Goal: Transaction & Acquisition: Purchase product/service

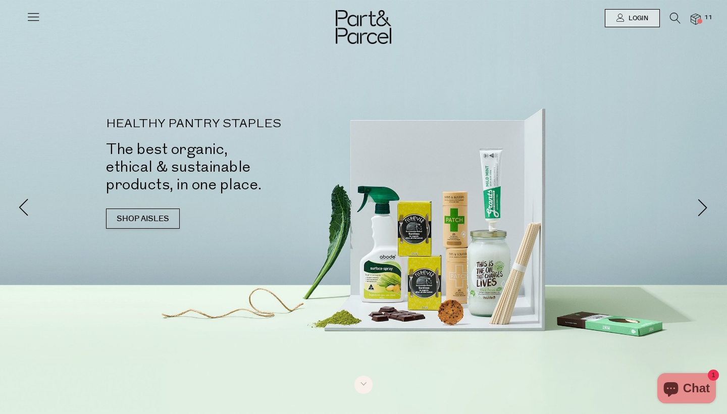
click at [695, 21] on img at bounding box center [695, 20] width 10 height 12
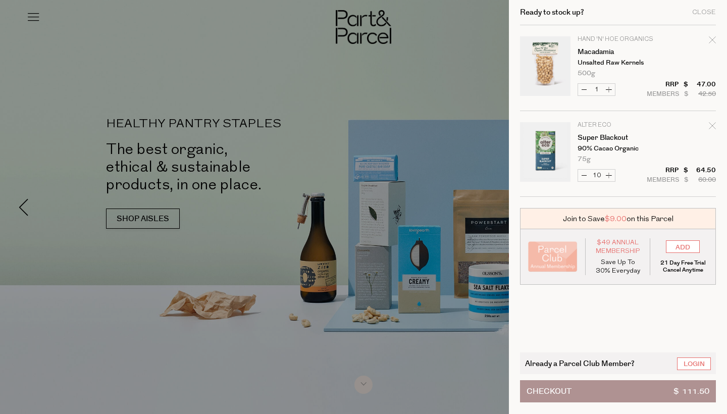
click at [606, 176] on button "Increase Super Blackout" at bounding box center [609, 176] width 12 height 12
type input "11"
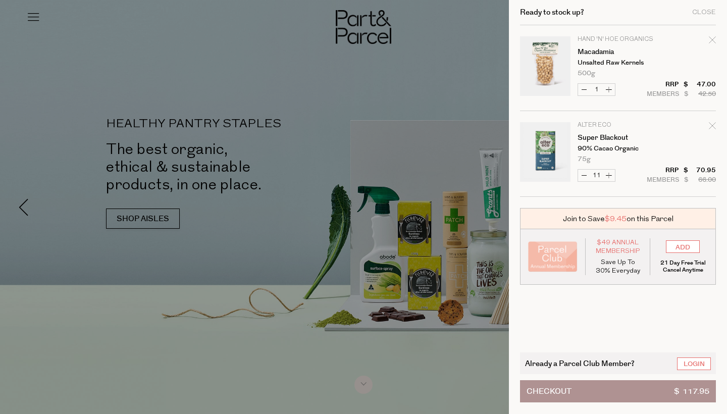
click at [609, 175] on button "Increase Super Blackout" at bounding box center [609, 176] width 12 height 12
type input "12"
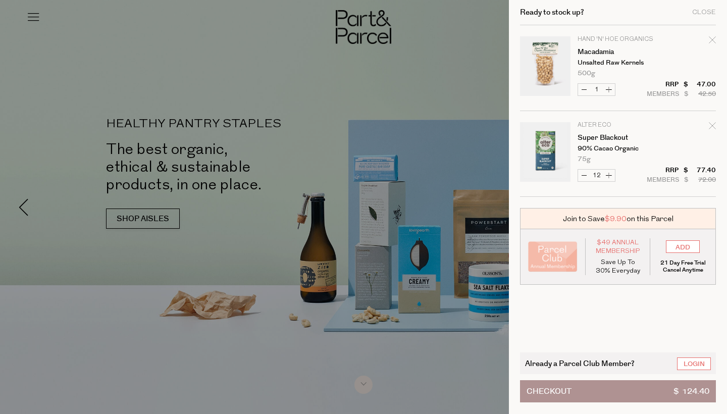
click at [494, 51] on div at bounding box center [363, 207] width 727 height 414
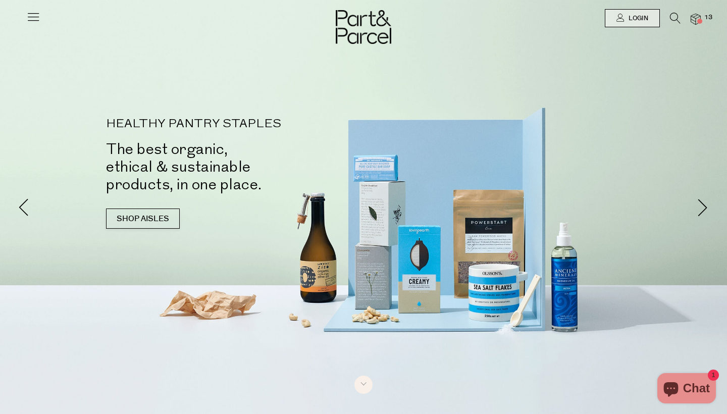
click at [670, 18] on icon at bounding box center [675, 18] width 11 height 11
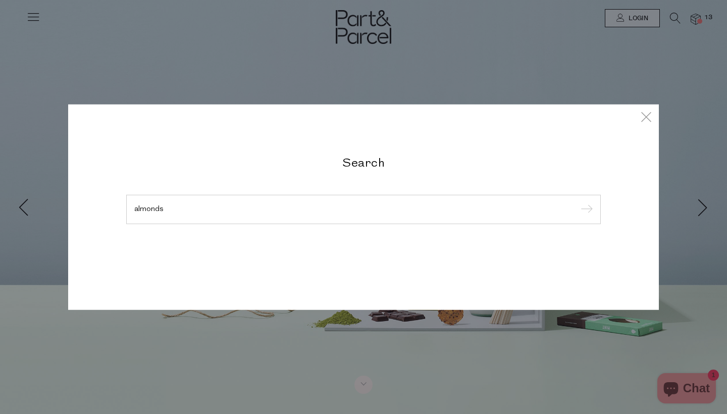
type input "almonds"
click at [585, 210] on input "submit" at bounding box center [584, 209] width 15 height 15
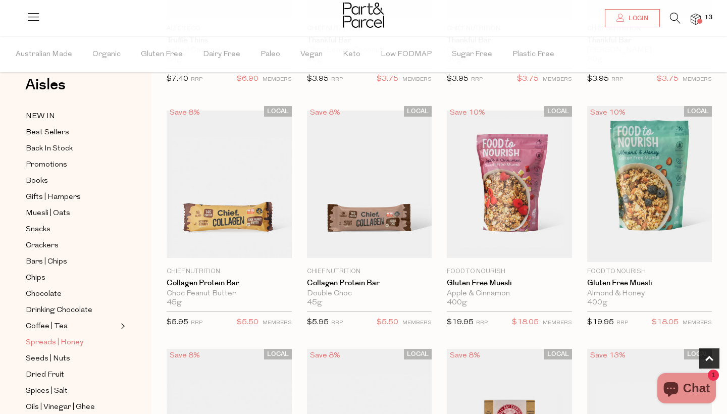
scroll to position [18, 0]
click at [47, 361] on span "Seeds | Nuts" at bounding box center [48, 360] width 44 height 12
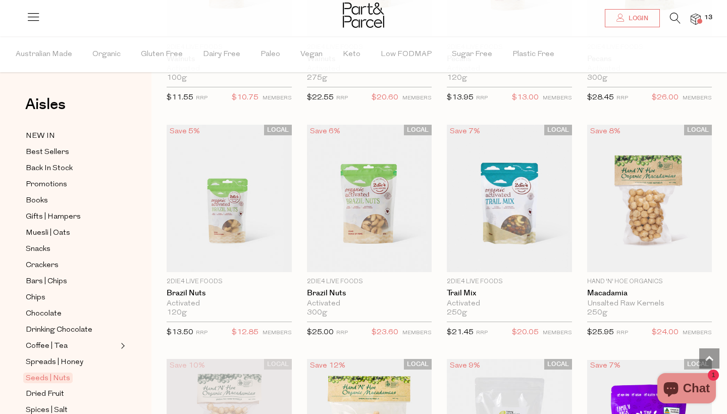
scroll to position [714, 0]
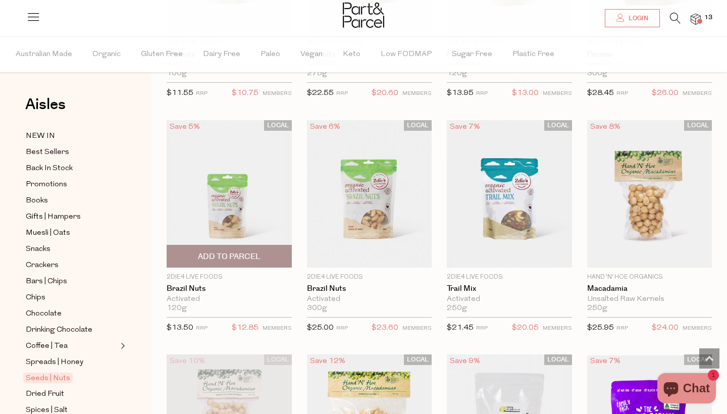
click at [236, 255] on span "Add To Parcel" at bounding box center [229, 256] width 63 height 11
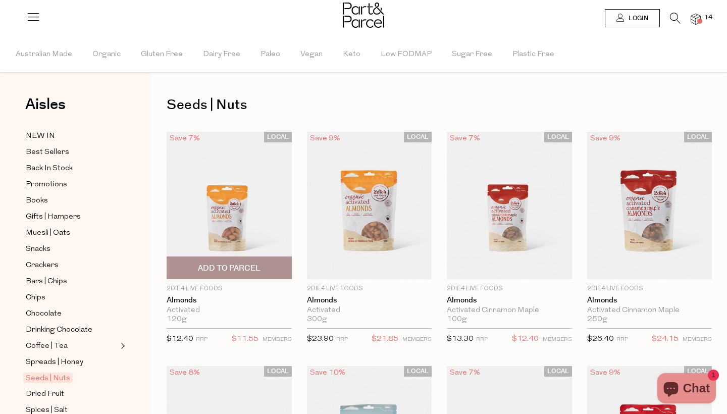
scroll to position [0, 0]
click at [238, 272] on span "Add To Parcel" at bounding box center [229, 268] width 63 height 11
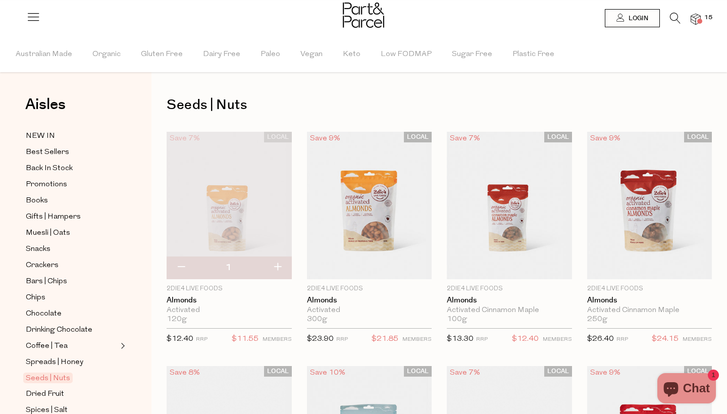
click at [696, 20] on img at bounding box center [695, 20] width 10 height 12
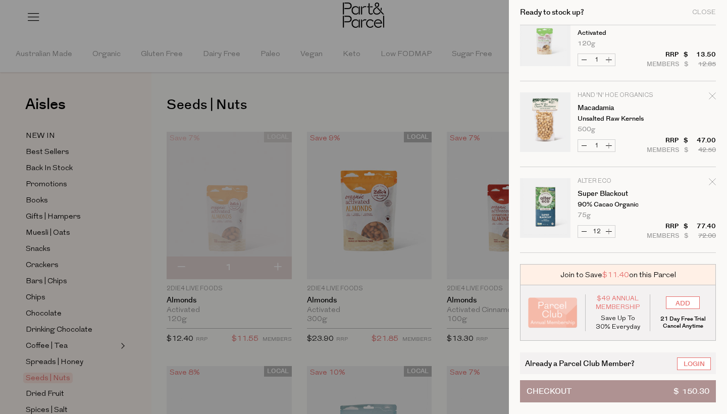
scroll to position [116, 0]
click at [609, 232] on button "Increase Super Blackout" at bounding box center [609, 232] width 12 height 12
type input "13"
click at [609, 231] on button "Increase Super Blackout" at bounding box center [609, 232] width 12 height 12
type input "14"
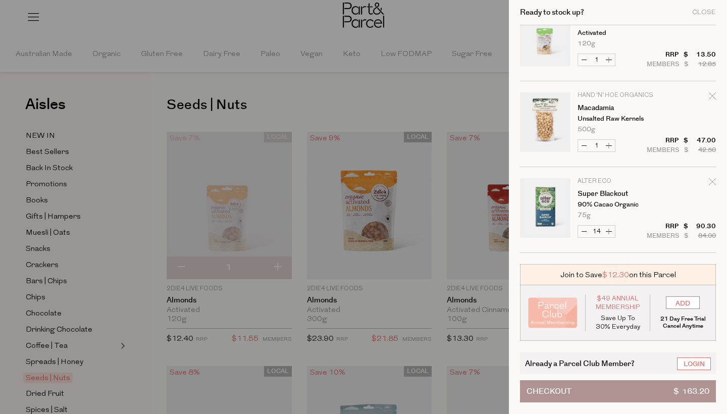
click at [410, 88] on div at bounding box center [363, 207] width 727 height 414
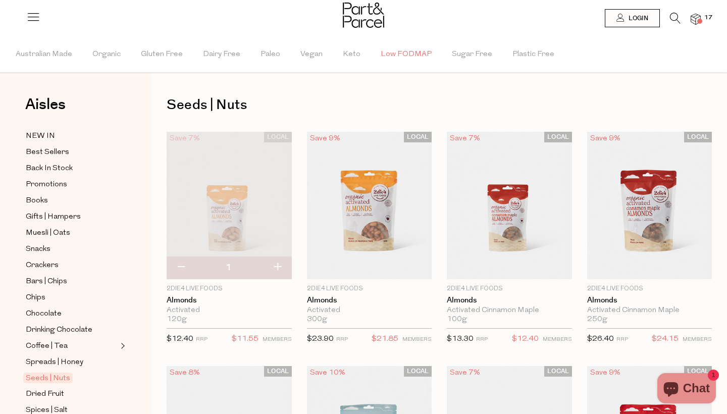
click at [407, 51] on span "Low FODMAP" at bounding box center [406, 54] width 51 height 35
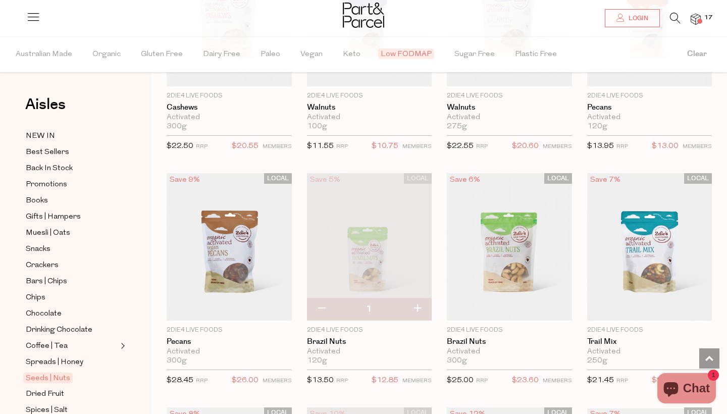
scroll to position [369, 0]
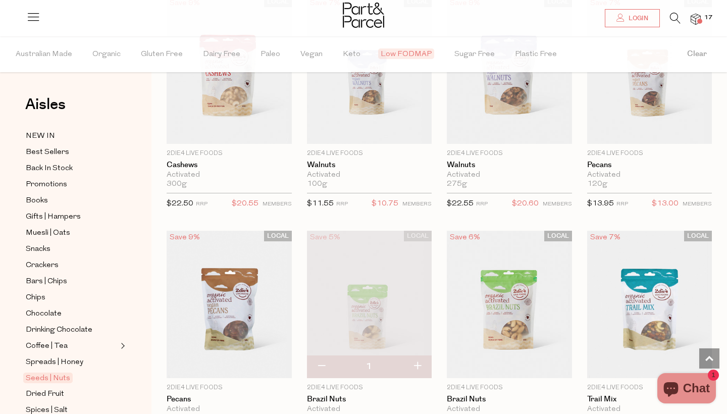
click at [699, 21] on span at bounding box center [699, 21] width 5 height 5
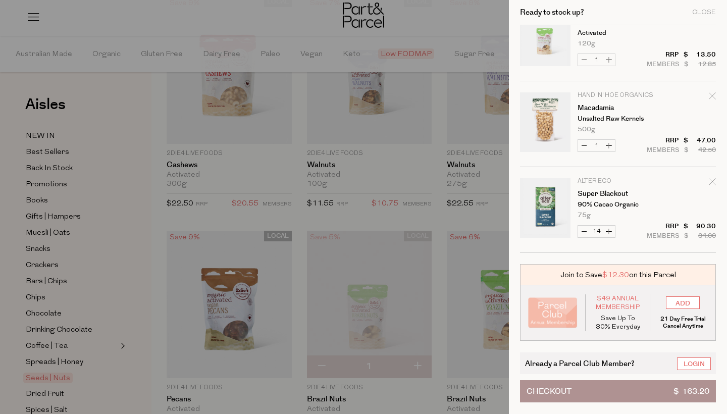
click at [610, 231] on button "Increase Super Blackout" at bounding box center [609, 232] width 12 height 12
type input "15"
click at [396, 192] on div at bounding box center [363, 207] width 727 height 414
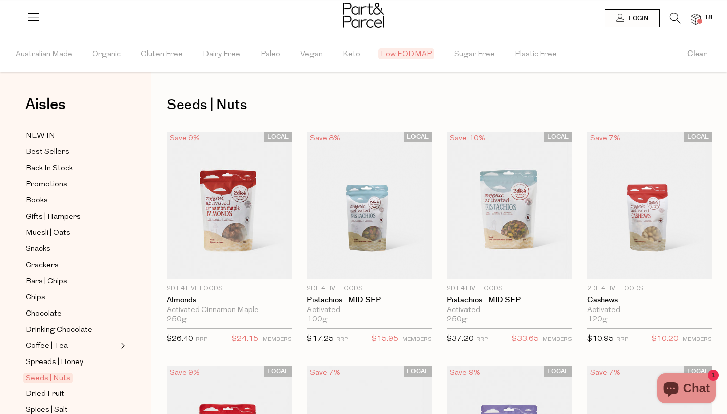
scroll to position [0, 0]
click at [698, 18] on img at bounding box center [695, 20] width 10 height 12
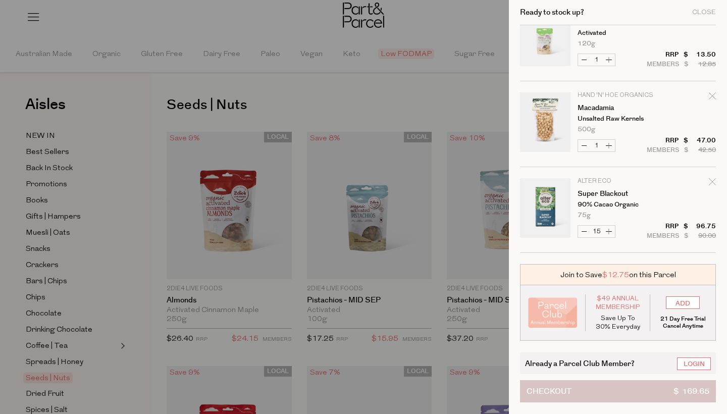
click at [575, 391] on button "Checkout $ 169.65" at bounding box center [618, 391] width 196 height 22
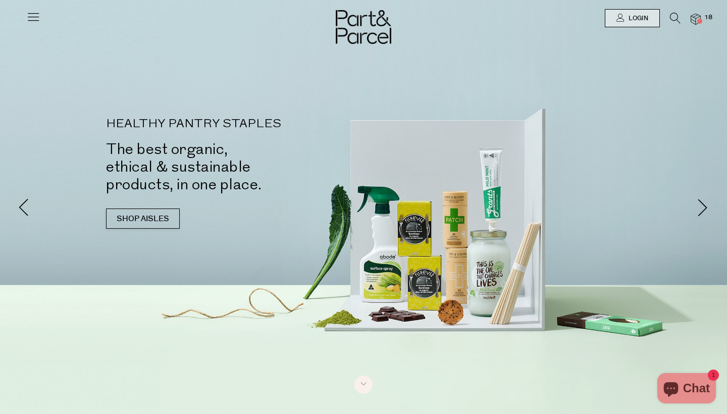
click at [698, 16] on img at bounding box center [695, 20] width 10 height 12
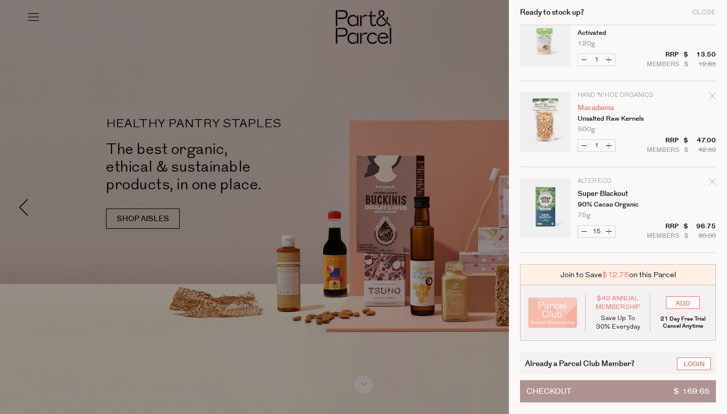
scroll to position [116, 0]
click at [436, 90] on div at bounding box center [363, 207] width 727 height 414
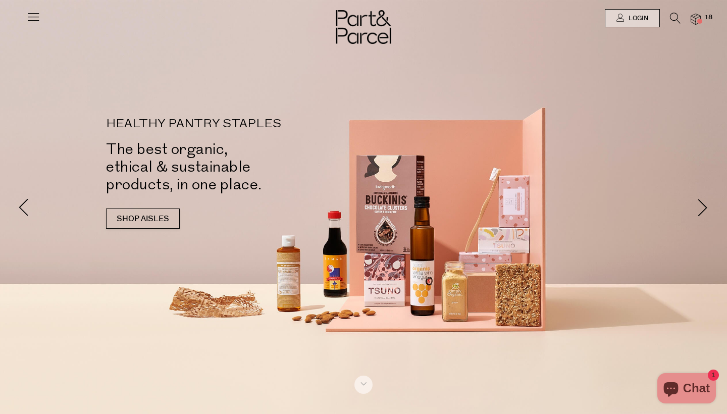
click at [670, 16] on icon at bounding box center [675, 18] width 11 height 11
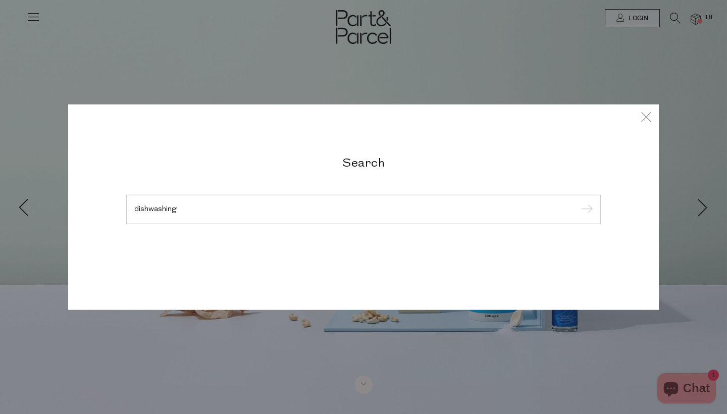
type input "dishwashing"
click at [585, 210] on input "submit" at bounding box center [584, 209] width 15 height 15
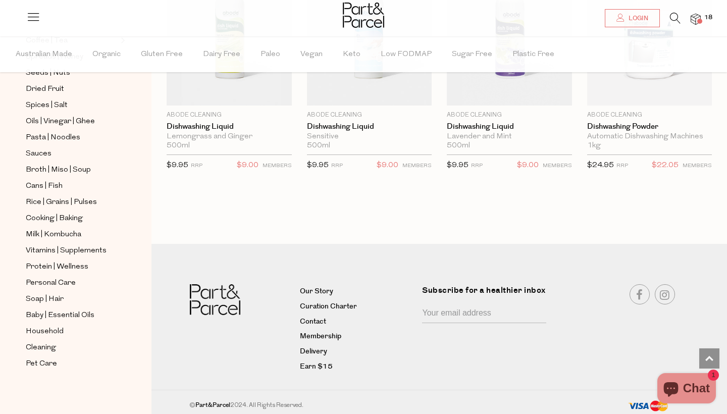
scroll to position [1802, 0]
click at [66, 248] on span "Vitamins | Supplements" at bounding box center [66, 251] width 81 height 12
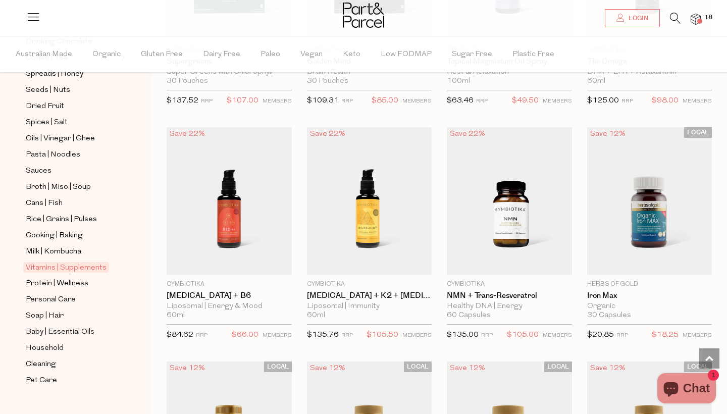
scroll to position [297, 0]
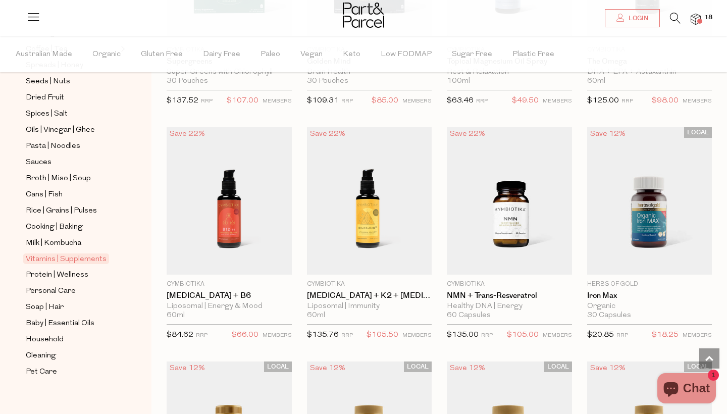
click at [74, 256] on span "Vitamins | Supplements" at bounding box center [66, 258] width 86 height 11
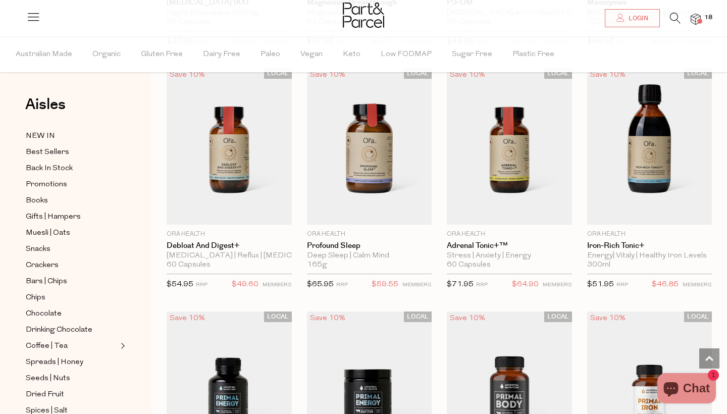
scroll to position [1762, 0]
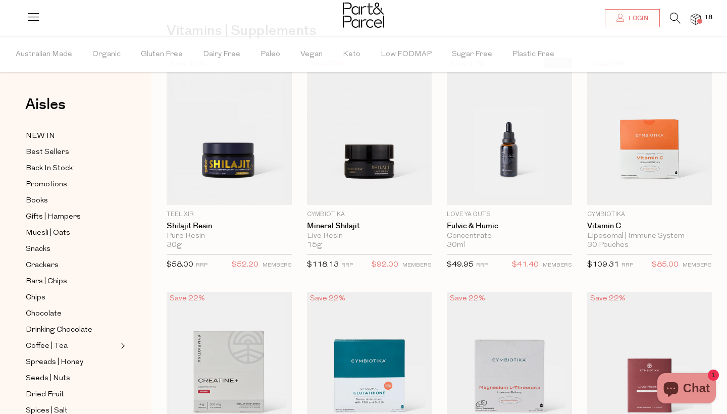
scroll to position [11, 0]
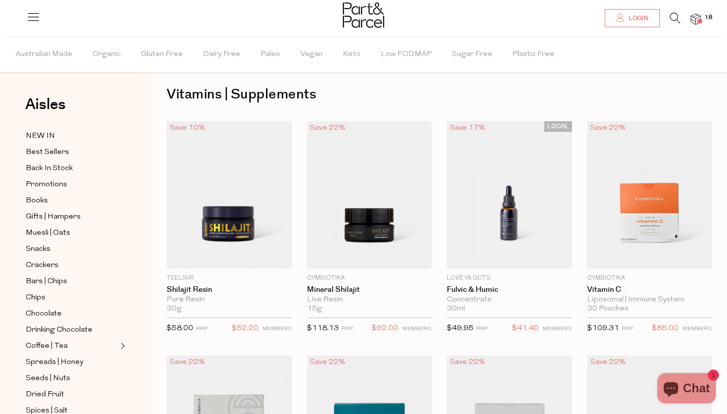
click at [694, 20] on img at bounding box center [695, 20] width 10 height 12
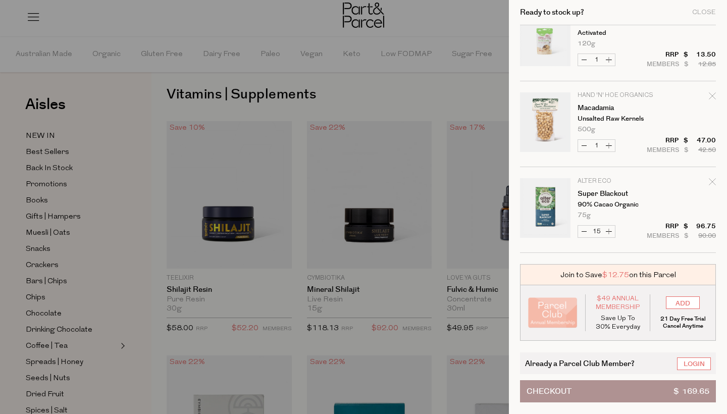
scroll to position [116, 0]
click at [424, 109] on div at bounding box center [363, 207] width 727 height 414
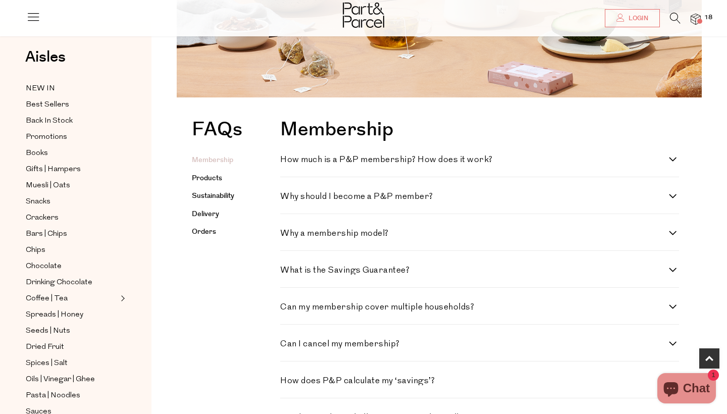
scroll to position [178, 0]
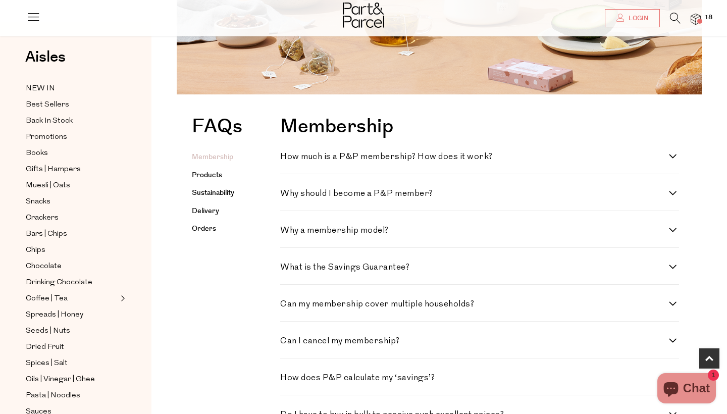
click at [359, 158] on h4 "How much is a P&P membership? How does it work?" at bounding box center [474, 156] width 389 height 9
click at [287, 158] on work\? "How much is a P&P membership? How does it work?" at bounding box center [283, 155] width 7 height 7
checkbox work\? "true"
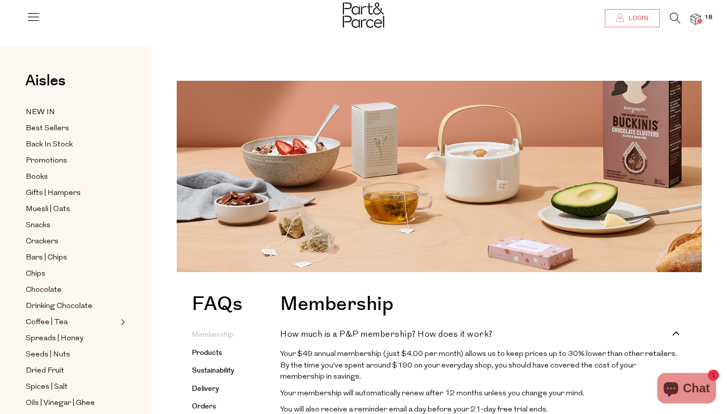
scroll to position [0, 0]
click at [638, 18] on span "Login" at bounding box center [637, 18] width 22 height 9
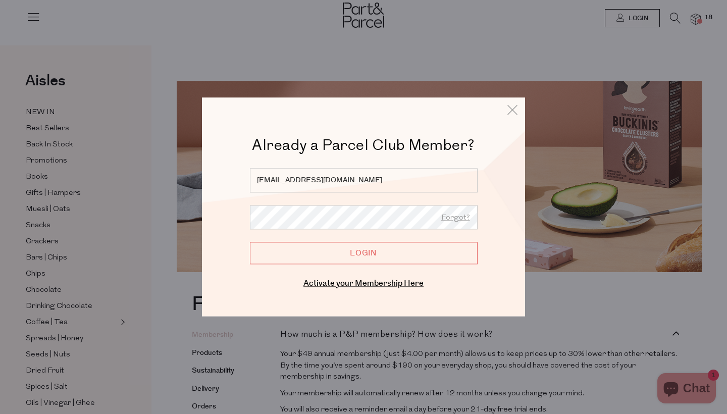
type input "[EMAIL_ADDRESS][DOMAIN_NAME]"
click at [363, 253] on input "Login" at bounding box center [364, 253] width 228 height 22
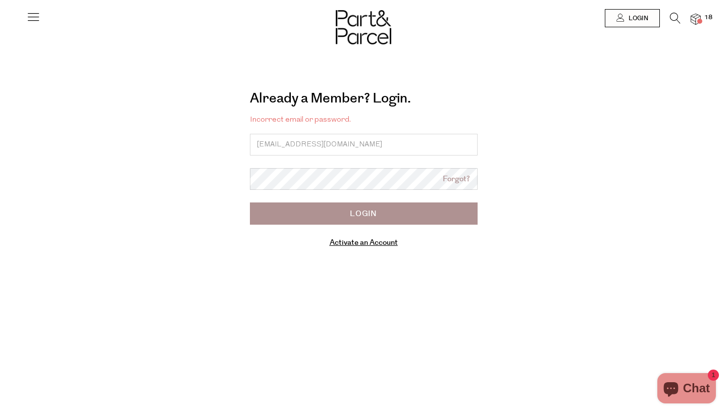
type input "[EMAIL_ADDRESS][DOMAIN_NAME]"
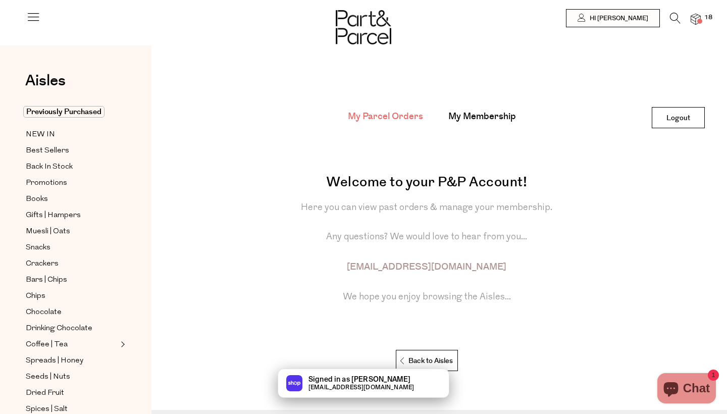
click at [693, 19] on img at bounding box center [695, 20] width 10 height 12
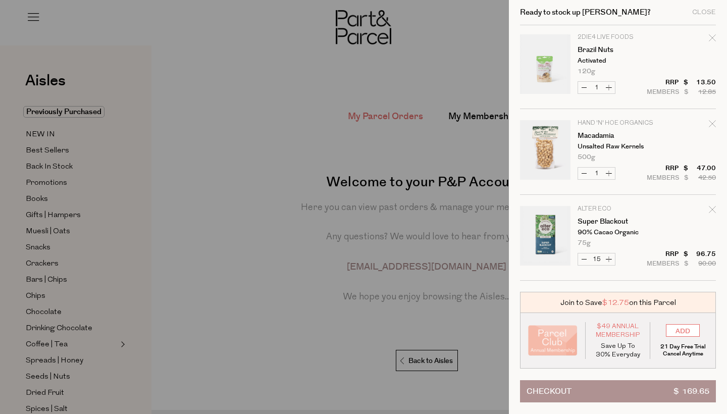
scroll to position [88, 0]
click at [443, 323] on div at bounding box center [363, 207] width 727 height 414
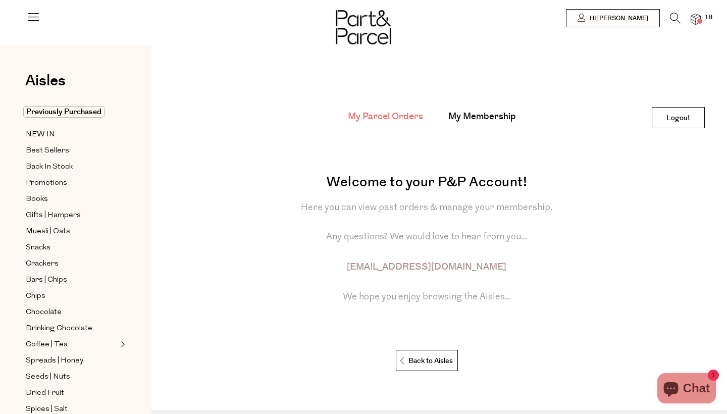
scroll to position [0, 0]
click at [697, 22] on span at bounding box center [699, 21] width 5 height 5
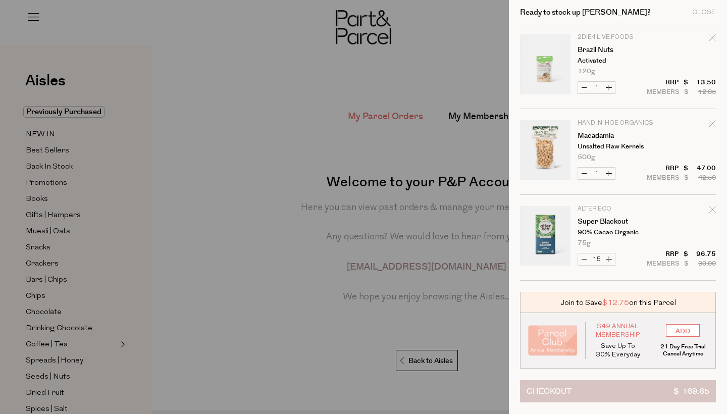
click at [584, 393] on button "Checkout $ 169.65" at bounding box center [618, 391] width 196 height 22
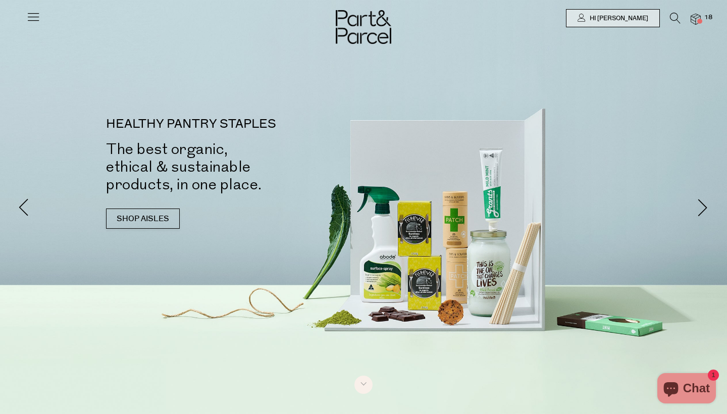
click at [697, 20] on span at bounding box center [699, 21] width 5 height 5
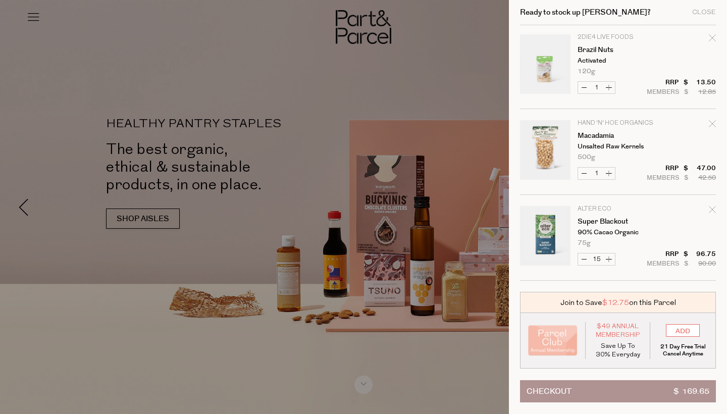
scroll to position [88, 0]
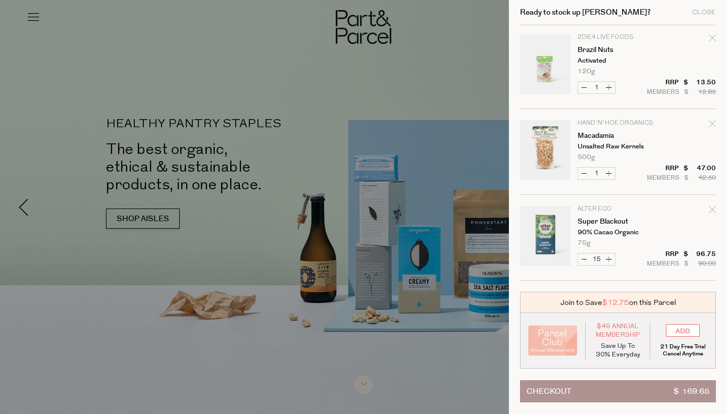
click at [292, 202] on div at bounding box center [363, 207] width 727 height 414
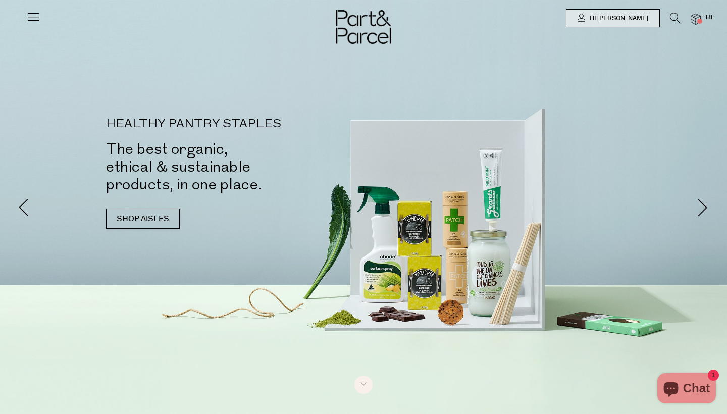
scroll to position [0, 0]
click at [675, 20] on icon at bounding box center [675, 18] width 11 height 11
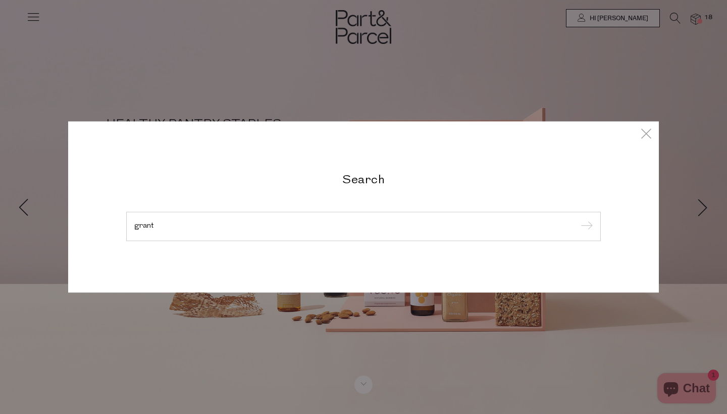
type input "grant"
click at [585, 219] on input "submit" at bounding box center [584, 226] width 15 height 15
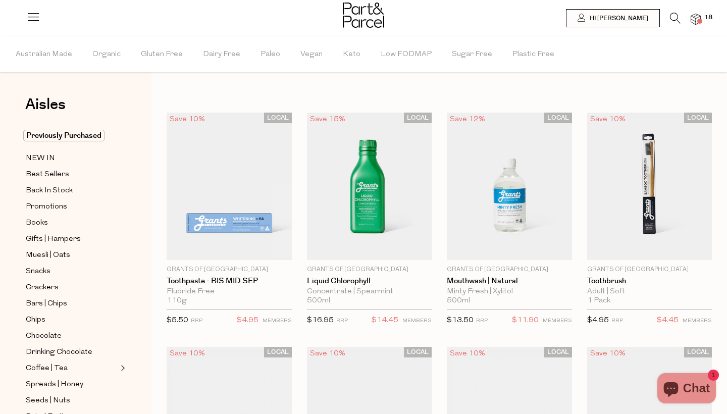
click at [675, 17] on icon at bounding box center [675, 18] width 11 height 11
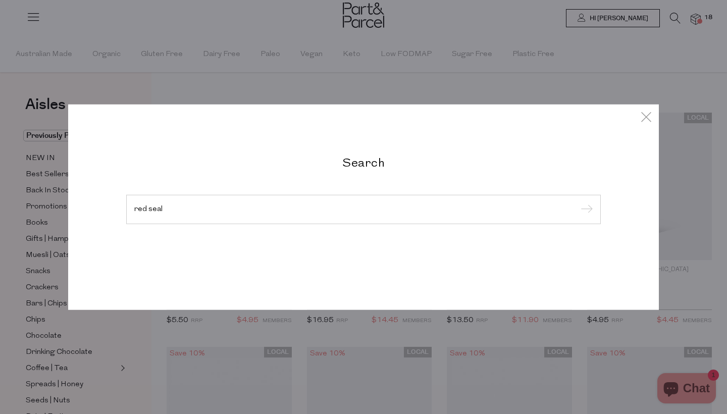
type input "red seal"
click at [585, 210] on input "submit" at bounding box center [584, 209] width 15 height 15
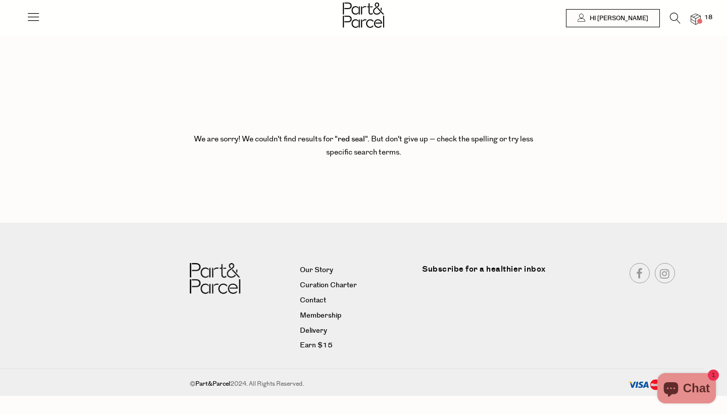
click at [676, 22] on icon at bounding box center [675, 18] width 11 height 11
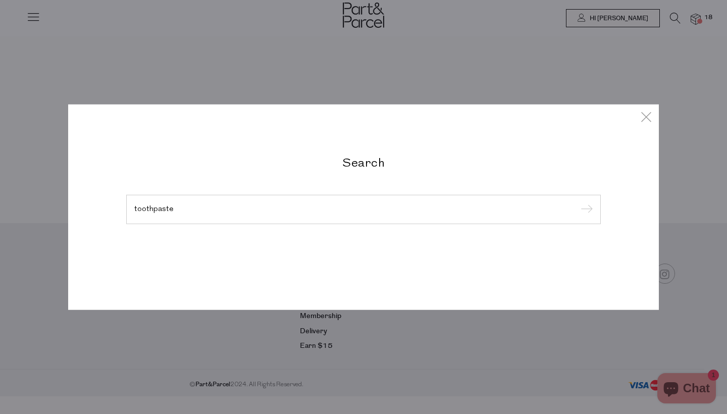
type input "toothpaste"
click at [585, 210] on input "submit" at bounding box center [584, 209] width 15 height 15
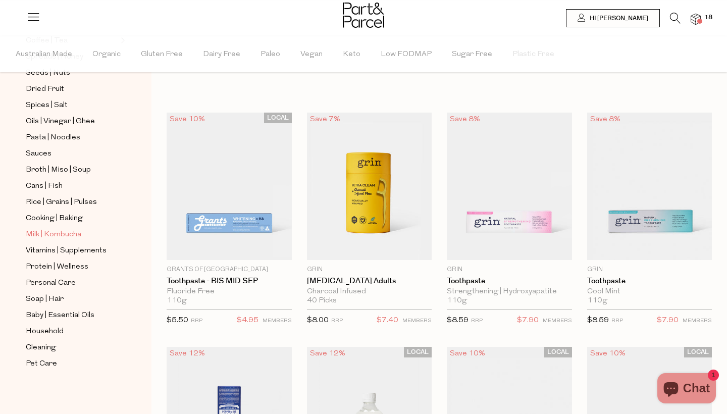
scroll to position [328, 0]
click at [52, 219] on span "Cooking | Baking" at bounding box center [54, 218] width 57 height 12
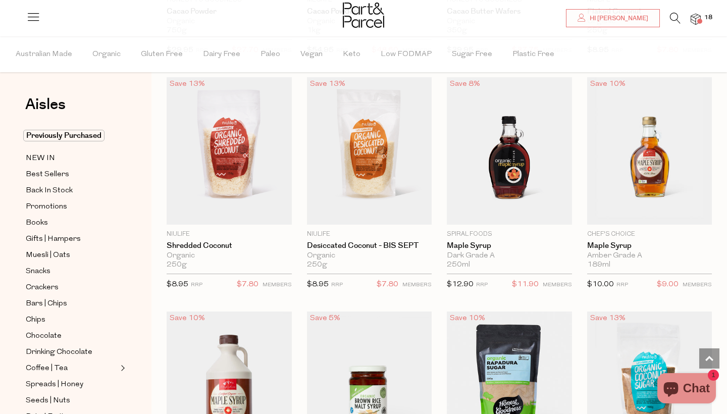
scroll to position [1932, 0]
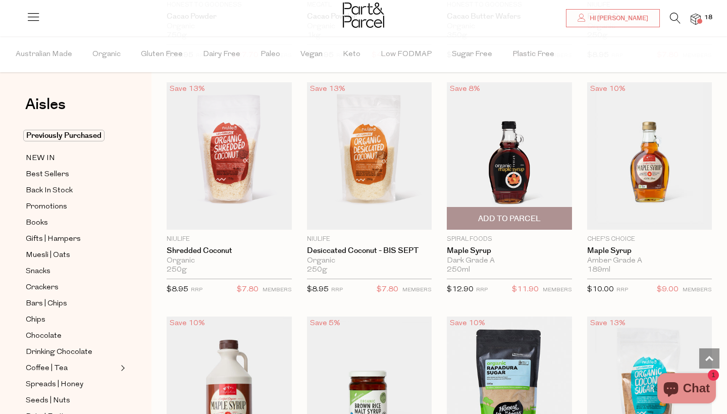
click at [509, 168] on img at bounding box center [509, 155] width 125 height 147
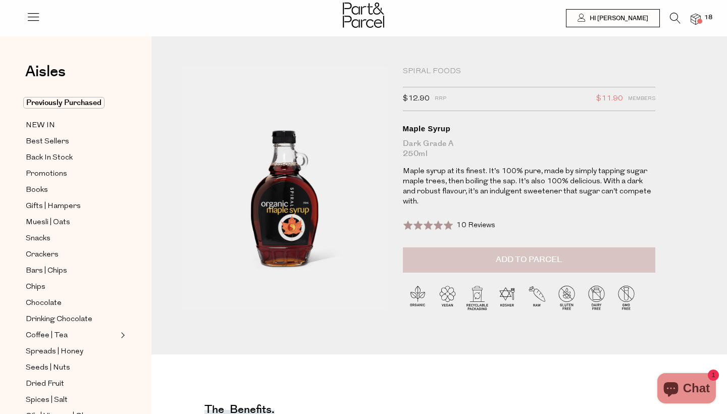
click at [505, 255] on button "Add to Parcel" at bounding box center [529, 259] width 252 height 25
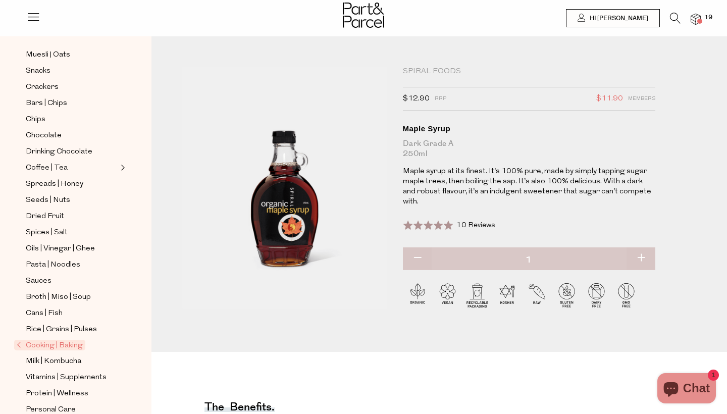
scroll to position [171, 0]
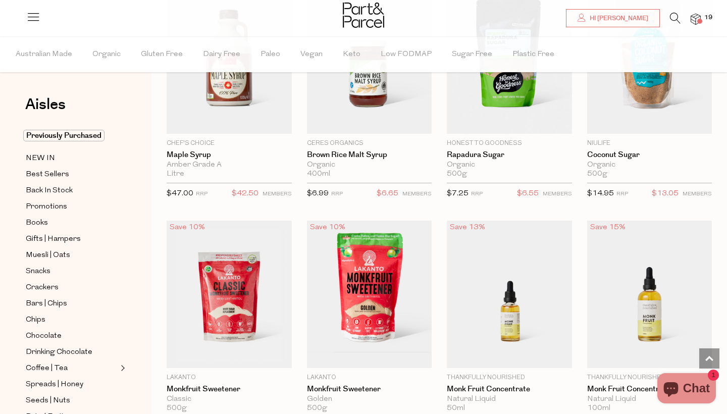
scroll to position [2322, 0]
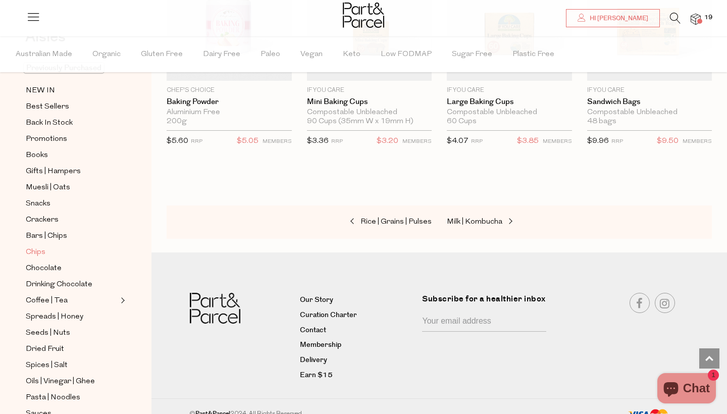
scroll to position [69, 0]
click at [42, 269] on span "Chocolate" at bounding box center [44, 267] width 36 height 12
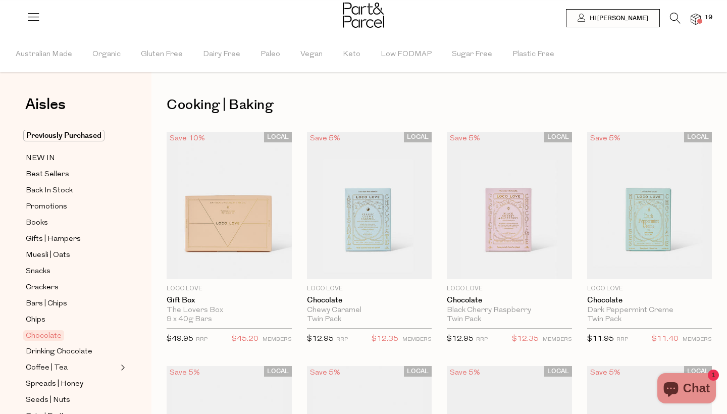
type input "15"
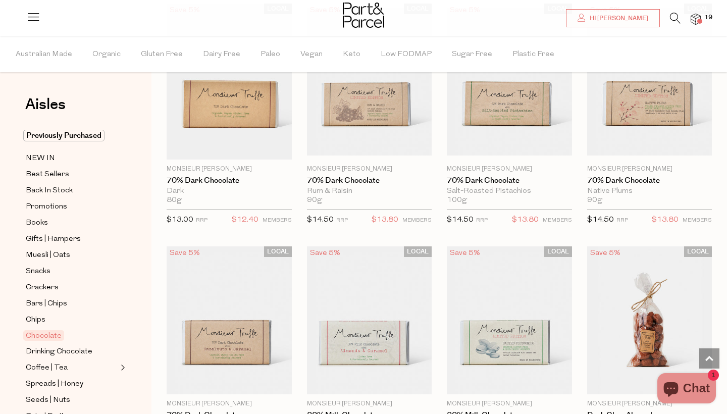
scroll to position [1784, 1]
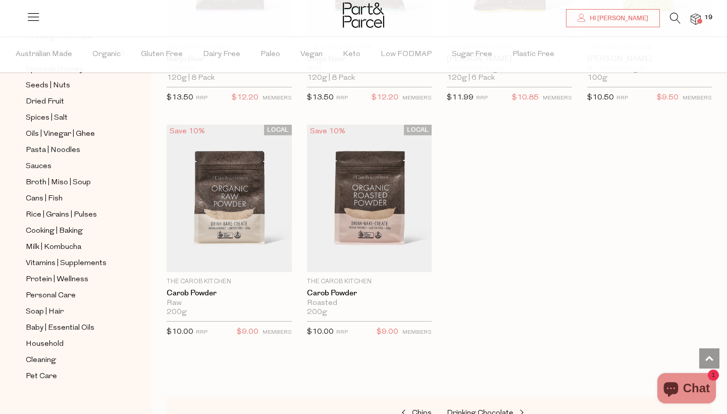
scroll to position [327, 0]
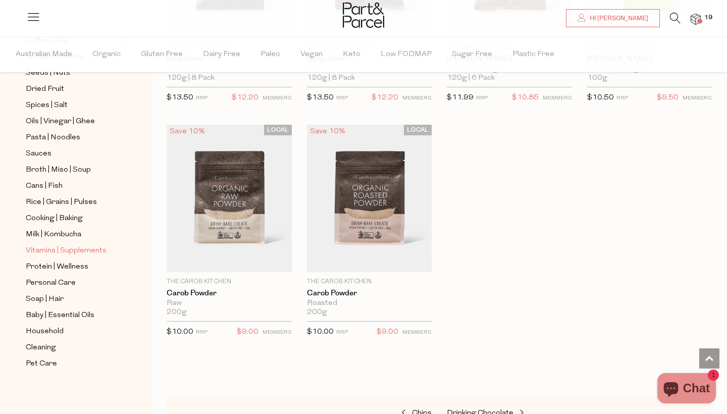
click at [57, 247] on span "Vitamins | Supplements" at bounding box center [66, 251] width 81 height 12
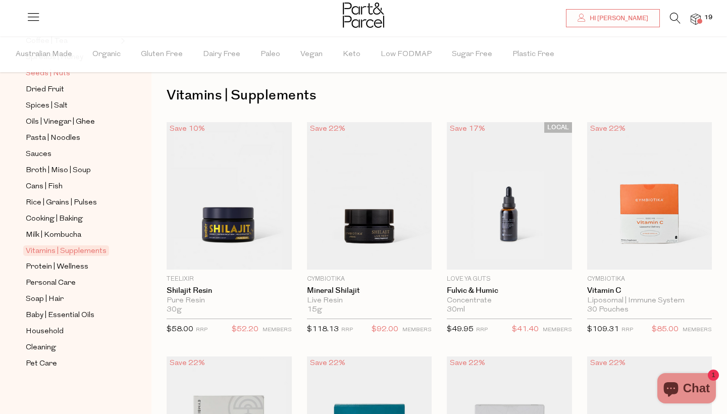
scroll to position [327, 0]
click at [78, 315] on span "Baby | Essential Oils" at bounding box center [60, 315] width 69 height 12
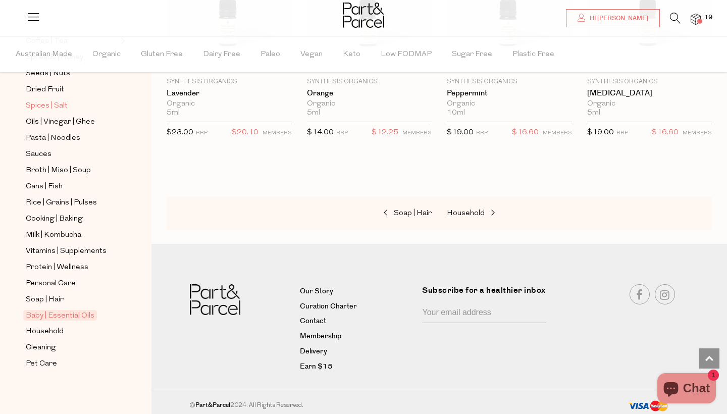
scroll to position [327, 0]
click at [61, 284] on span "Personal Care" at bounding box center [51, 284] width 50 height 12
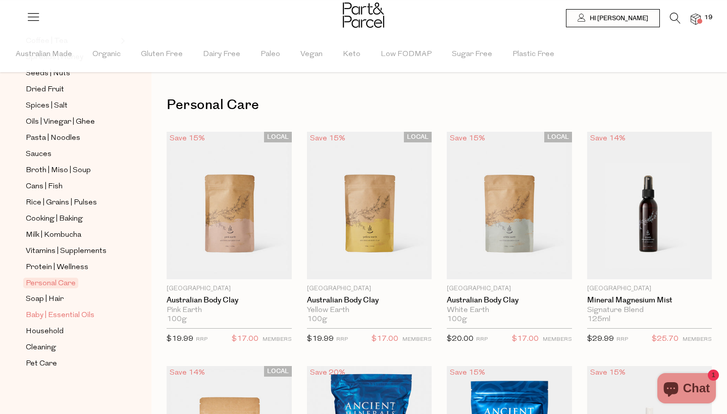
scroll to position [327, 0]
click at [44, 298] on span "Soap | Hair" at bounding box center [45, 299] width 38 height 12
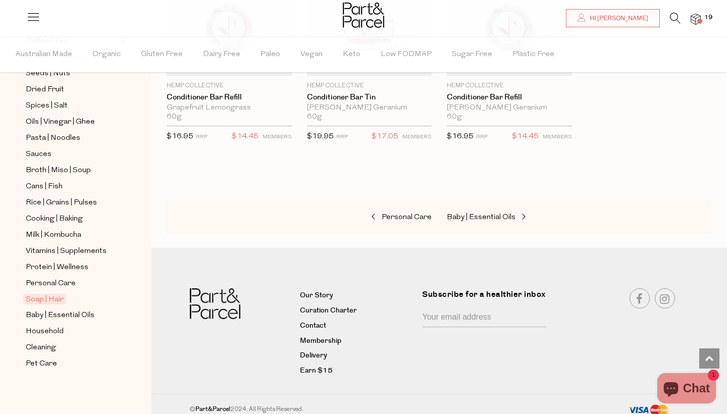
scroll to position [327, 0]
click at [44, 346] on span "Cleaning" at bounding box center [41, 348] width 30 height 12
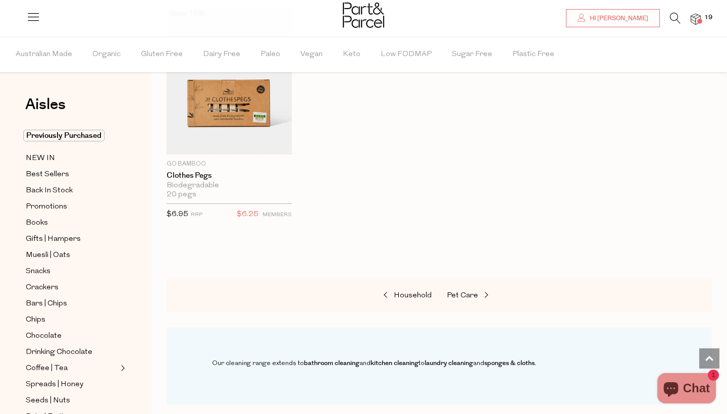
scroll to position [2, 0]
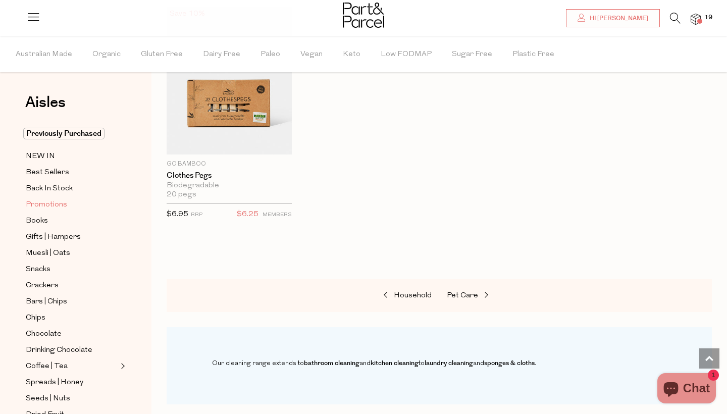
click at [42, 204] on span "Promotions" at bounding box center [46, 205] width 41 height 12
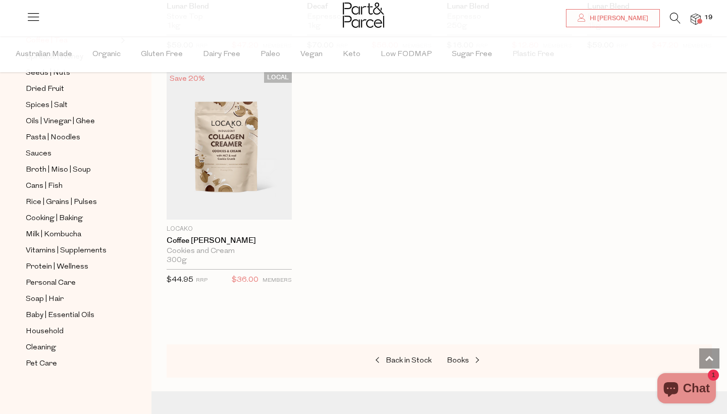
scroll to position [327, 0]
click at [48, 236] on span "Milk | Kombucha" at bounding box center [54, 235] width 56 height 12
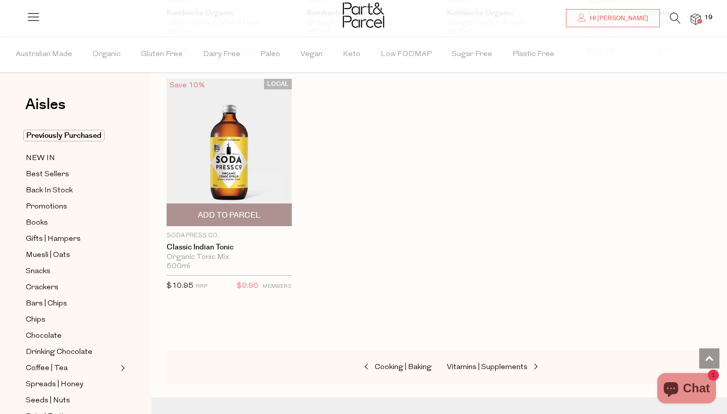
scroll to position [1972, 0]
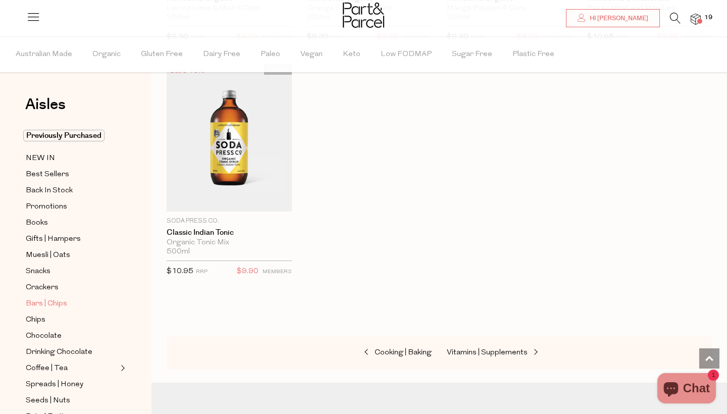
click at [44, 305] on span "Bars | Chips" at bounding box center [46, 304] width 41 height 12
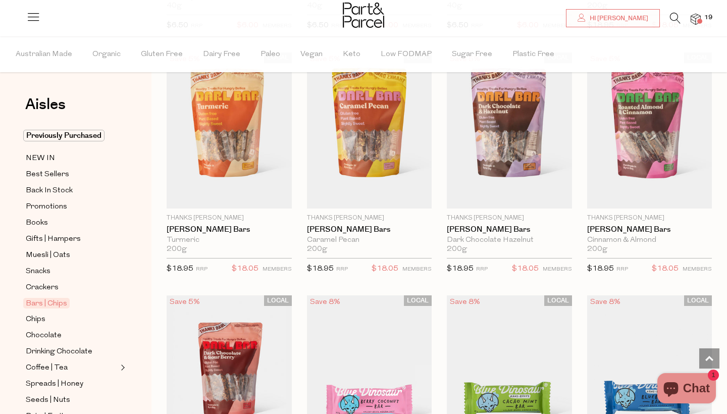
scroll to position [1524, 0]
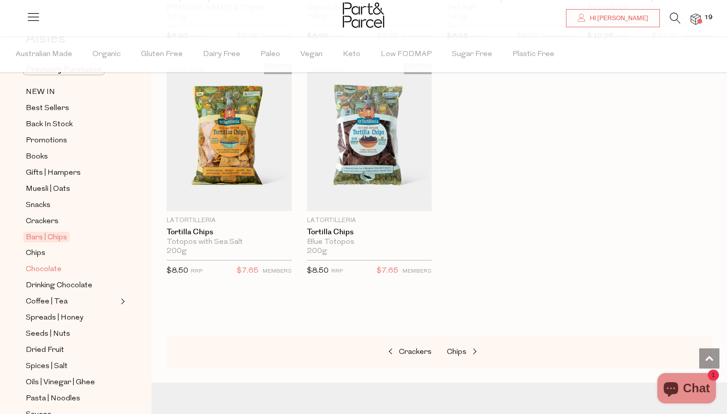
scroll to position [67, 0]
click at [49, 300] on span "Coffee | Tea" at bounding box center [47, 301] width 42 height 12
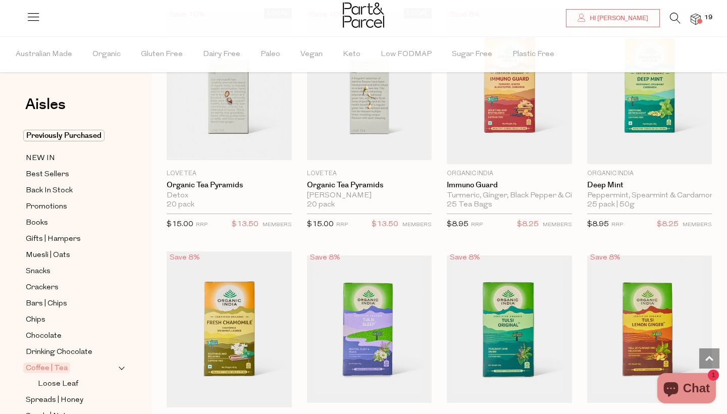
scroll to position [1077, 0]
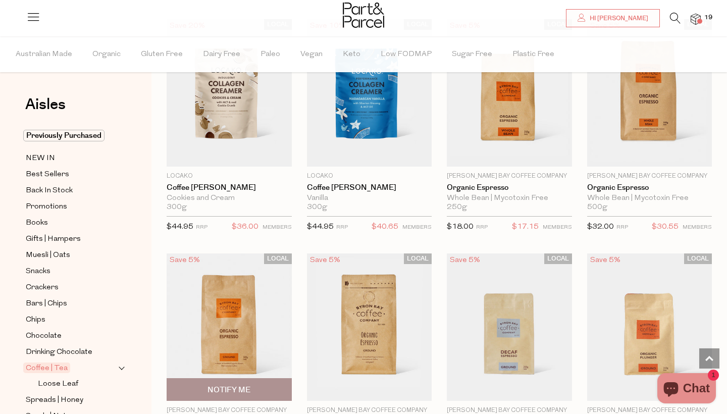
scroll to position [4399, 0]
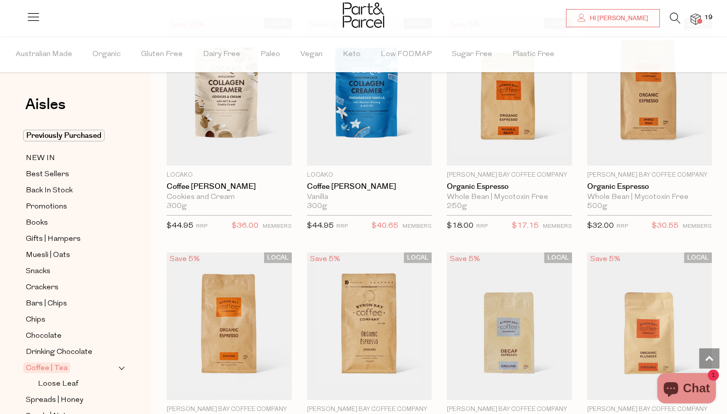
click at [702, 16] on span "19" at bounding box center [707, 17] width 13 height 9
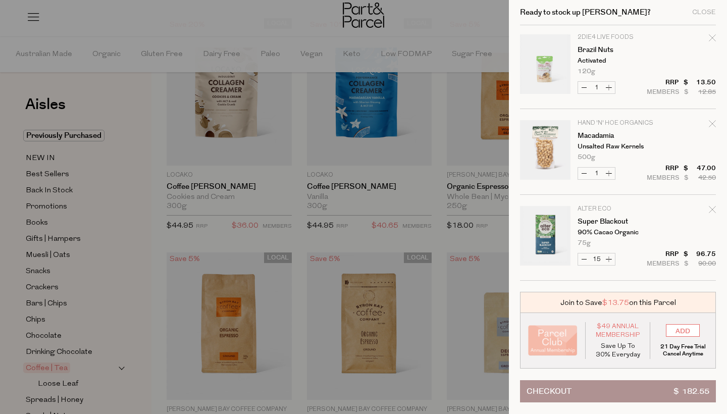
scroll to position [174, 0]
click at [681, 328] on input "ADD" at bounding box center [683, 330] width 34 height 13
type input "ADDED"
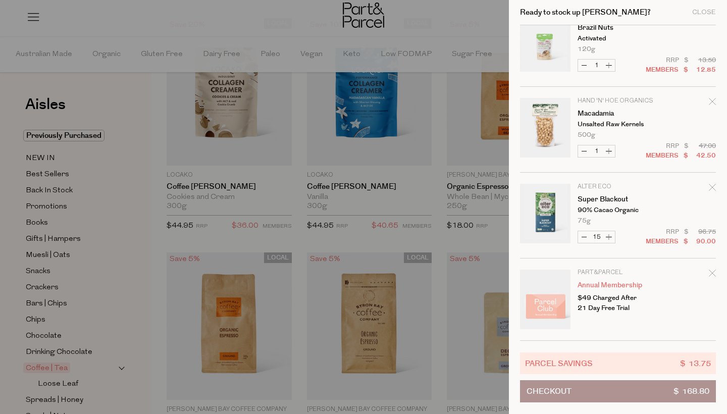
scroll to position [196, 0]
click at [611, 236] on button "Increase Super Blackout" at bounding box center [609, 237] width 12 height 12
type input "16"
click at [609, 149] on button "Increase Macadamia" at bounding box center [609, 151] width 12 height 12
type input "2"
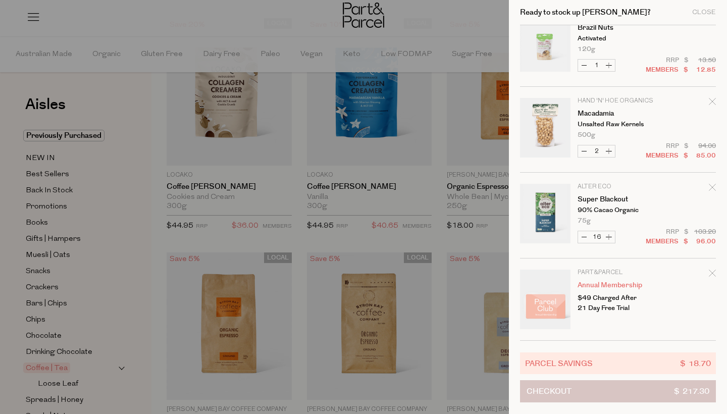
click at [590, 392] on button "Checkout $ 217.30" at bounding box center [618, 391] width 196 height 22
